Goal: Communication & Community: Answer question/provide support

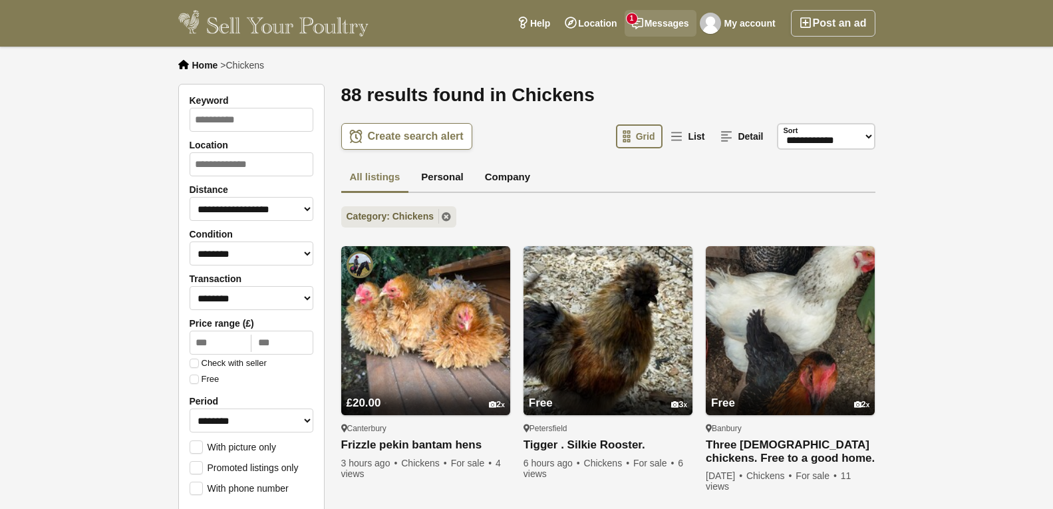
click at [656, 15] on link "Messages 1" at bounding box center [661, 23] width 72 height 27
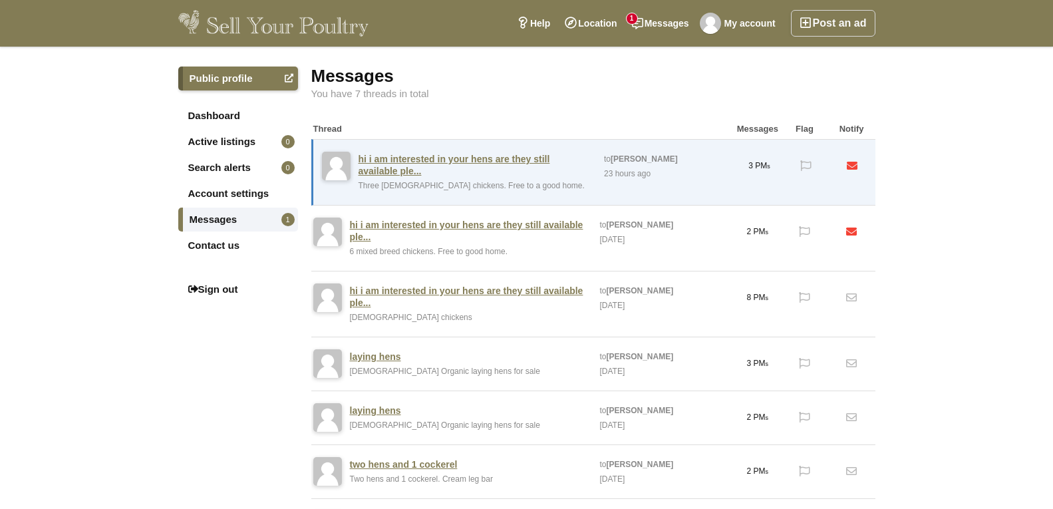
click at [219, 215] on link "Messages 1" at bounding box center [238, 220] width 120 height 24
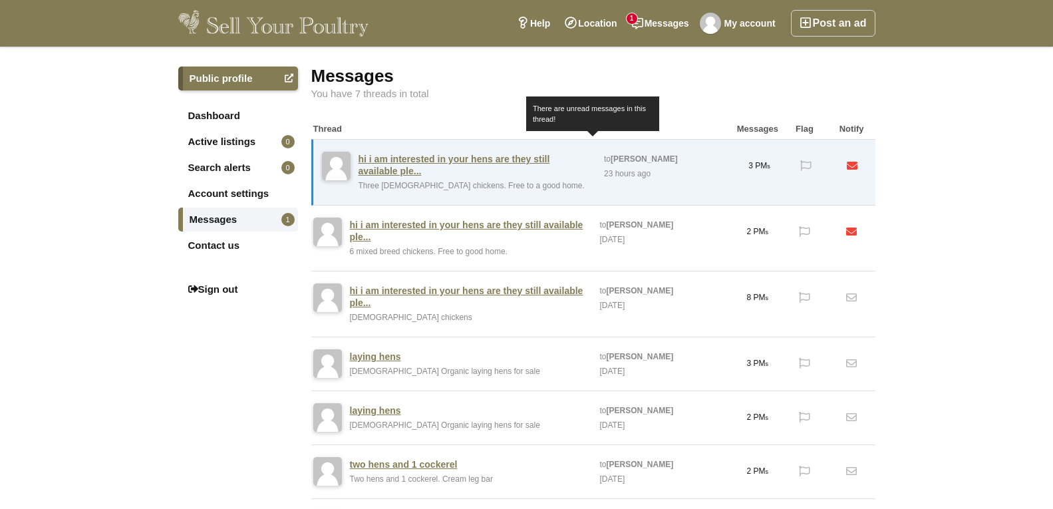
click at [439, 155] on link "hi i am interested in your hens are they still available ple..." at bounding box center [475, 165] width 233 height 24
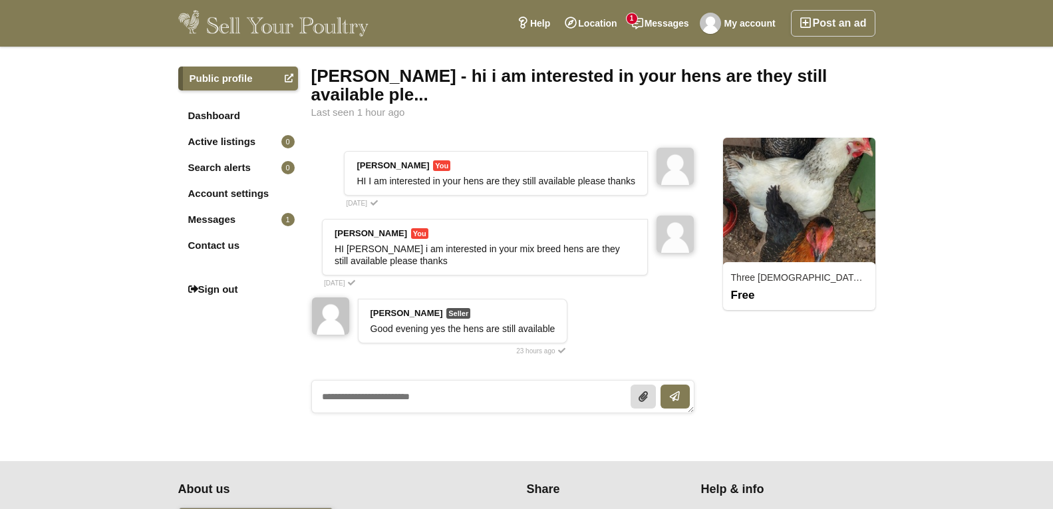
click at [327, 380] on textarea at bounding box center [503, 396] width 384 height 33
type textarea "**********"
click at [673, 391] on icon "submit" at bounding box center [675, 396] width 9 height 11
